Goal: Book appointment/travel/reservation

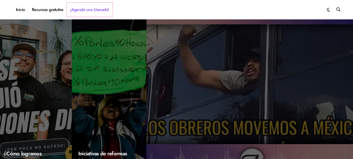
click at [101, 11] on link "¡Agenda una Llamada!" at bounding box center [90, 10] width 46 height 14
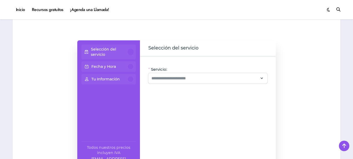
scroll to position [392, 0]
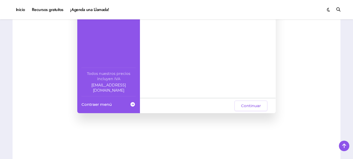
click at [191, 8] on input "Servicio:" at bounding box center [205, 4] width 107 height 6
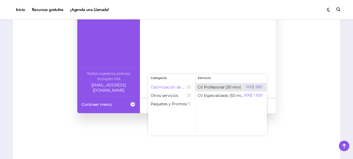
click at [241, 87] on div "CV Profesional (30 min) MX$ 980" at bounding box center [230, 87] width 65 height 6
type input "**********"
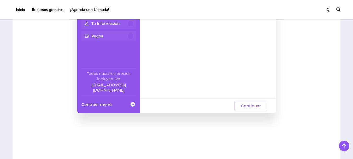
click at [249, 8] on input "**********" at bounding box center [205, 4] width 107 height 6
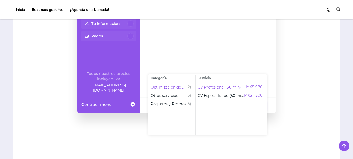
click at [280, 76] on div "**********" at bounding box center [177, 40] width 318 height 146
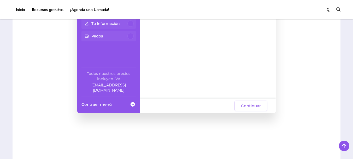
click at [260, 8] on icon at bounding box center [262, 4] width 5 height 7
click at [254, 8] on input "Servicio:" at bounding box center [205, 4] width 107 height 6
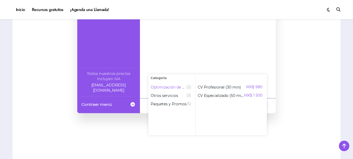
click at [223, 44] on div "Servicio: Por favor, selecciona un servicio Oye, hay paquetes especiales con es…" at bounding box center [208, 40] width 136 height 116
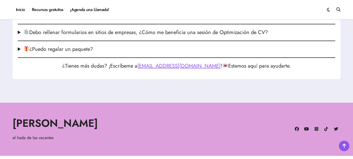
scroll to position [889, 0]
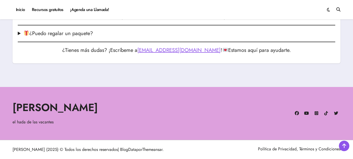
click at [206, 17] on div "Inicio Recursos gratuitos ¡Agenda una Llamada! [PERSON_NAME] el hada de las vac…" at bounding box center [177, 10] width 328 height 14
click at [165, 4] on summary "¿Cuánto tiempo tengo para liquidar mi sesión?" at bounding box center [177, 0] width 318 height 8
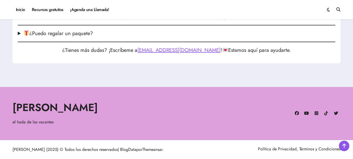
scroll to position [993, 0]
click at [107, 21] on summary "Debo rellenar formularios en sitios de empresas, ¿Cómo me beneficia una sesión …" at bounding box center [177, 17] width 318 height 8
click at [90, 37] on summary "¿Puedo regalar un paquete?" at bounding box center [177, 34] width 318 height 8
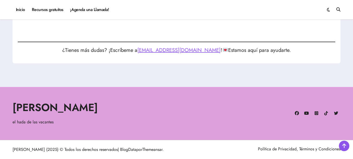
scroll to position [2119, 0]
